Goal: Task Accomplishment & Management: Manage account settings

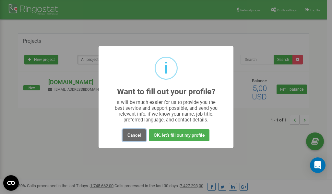
click at [136, 136] on button "Cancel" at bounding box center [134, 135] width 23 height 12
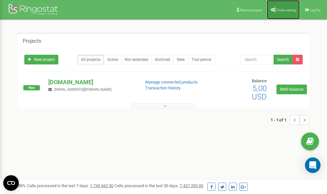
click at [281, 8] on span "Profile settings" at bounding box center [287, 10] width 20 height 4
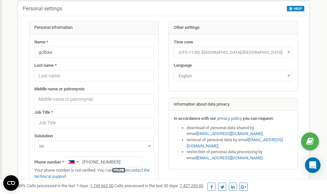
click at [122, 171] on link "verify it" at bounding box center [118, 170] width 13 height 5
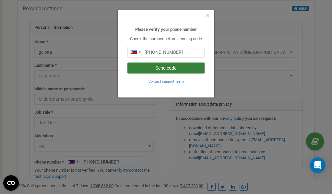
click at [169, 68] on button "Send code" at bounding box center [165, 68] width 77 height 11
